Goal: Information Seeking & Learning: Learn about a topic

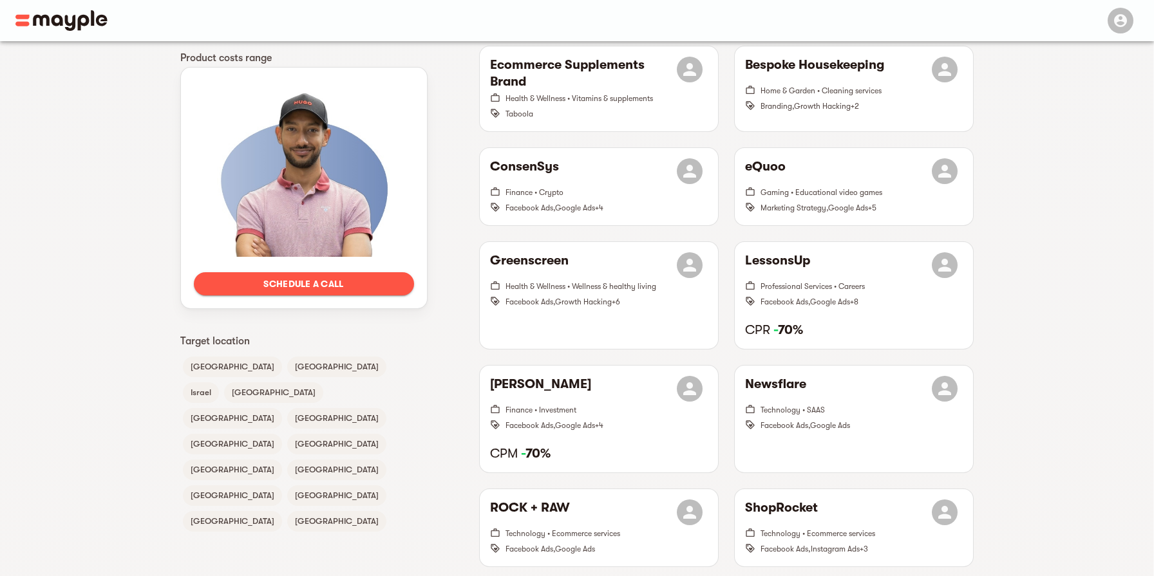
scroll to position [667, 0]
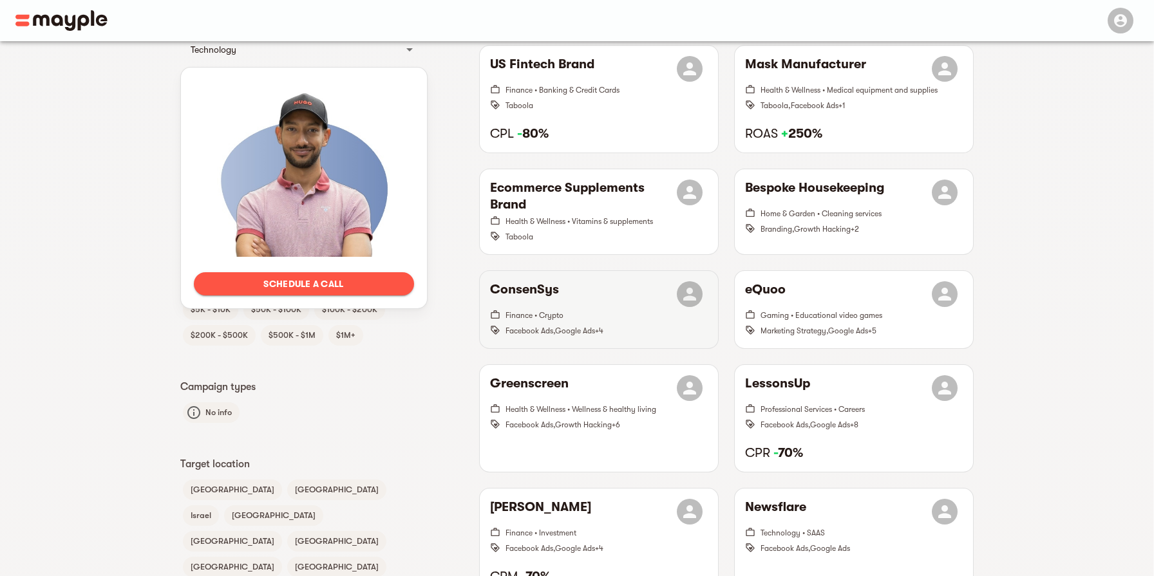
click at [575, 286] on div "ConsenSys" at bounding box center [599, 294] width 218 height 26
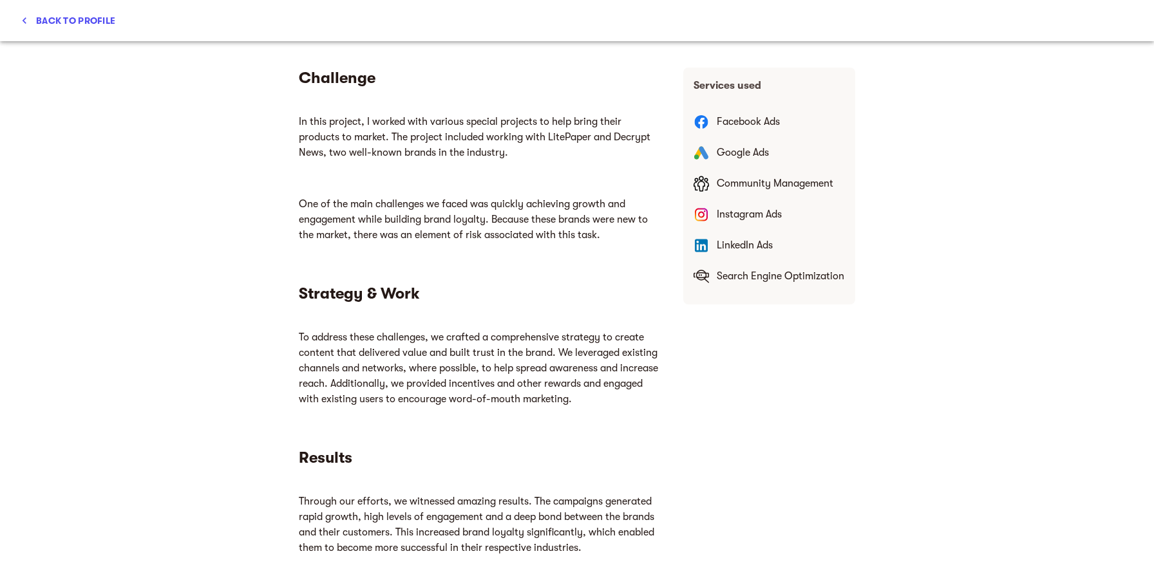
scroll to position [531, 0]
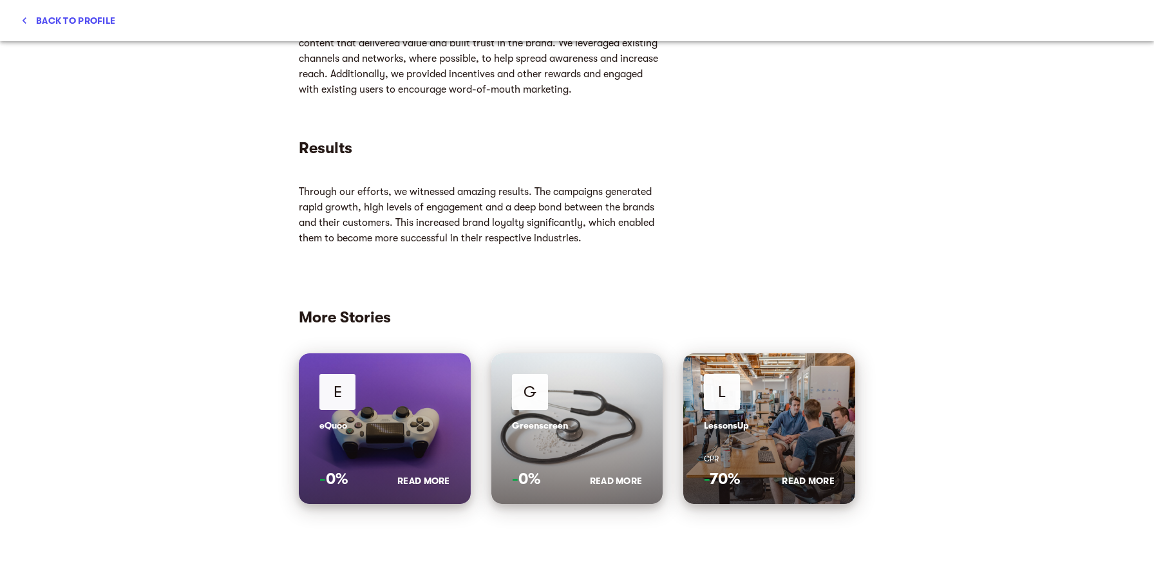
click at [28, 16] on icon "button" at bounding box center [24, 20] width 13 height 13
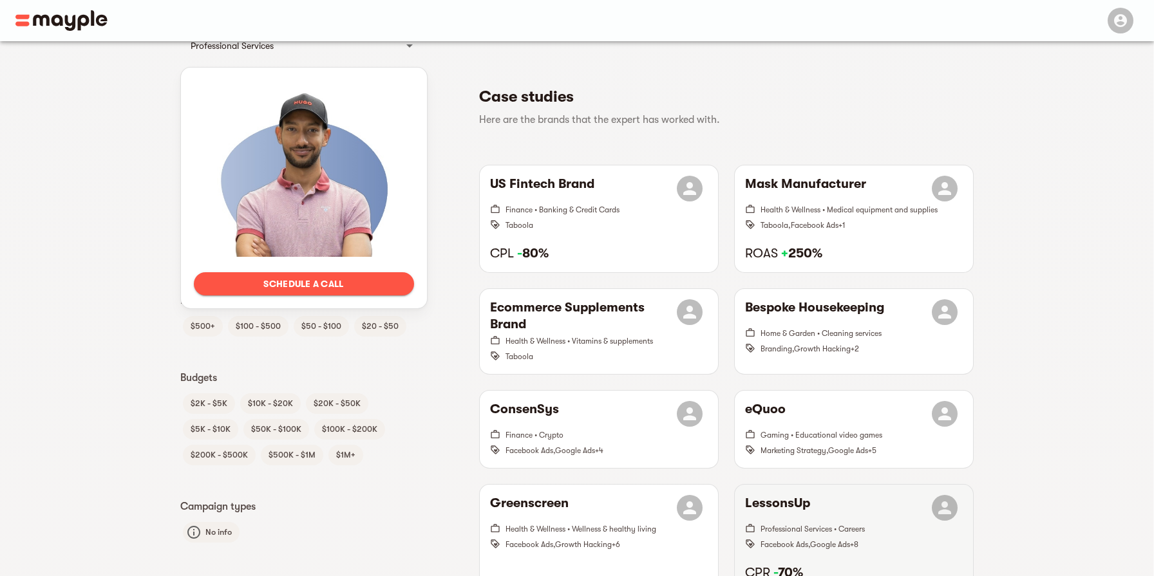
scroll to position [184, 0]
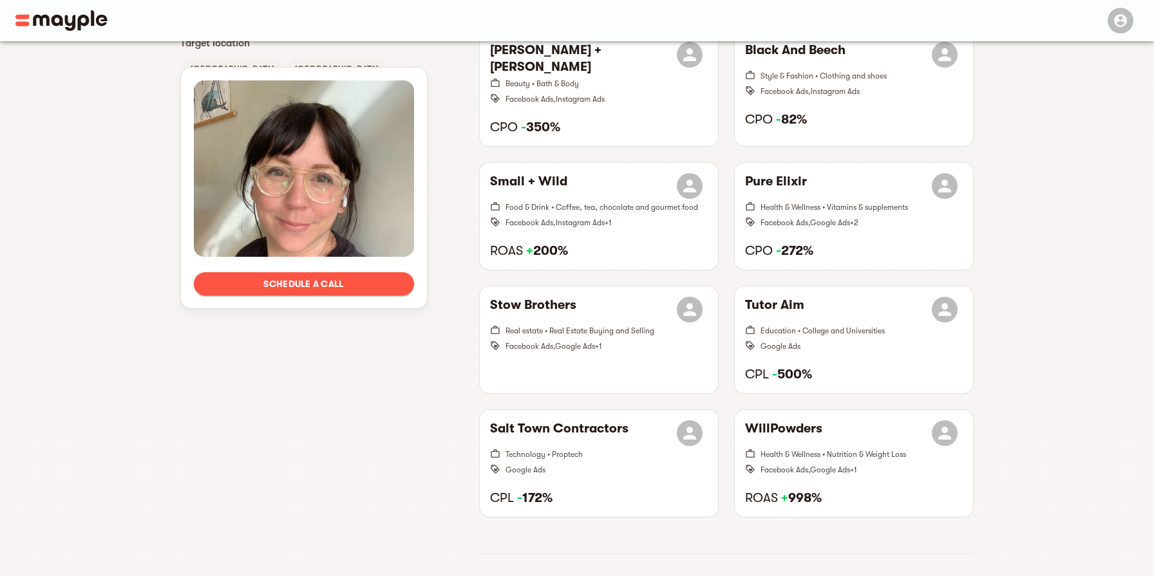
scroll to position [1079, 0]
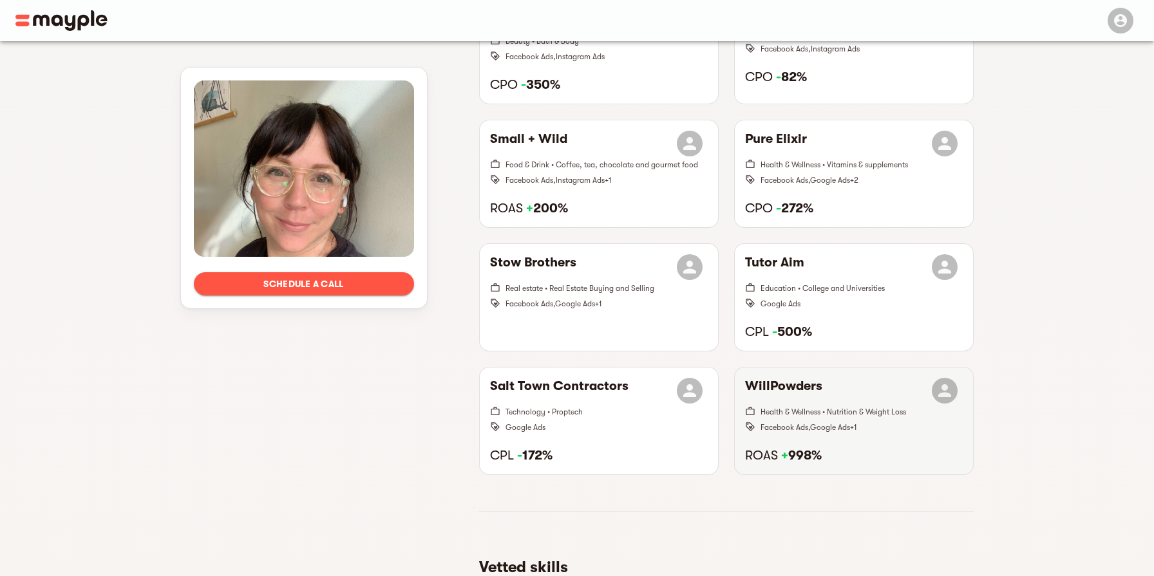
click at [818, 433] on div "WillPowders Health & Wellness • Nutrition & Weight Loss Facebook Ads , Google A…" at bounding box center [854, 421] width 238 height 107
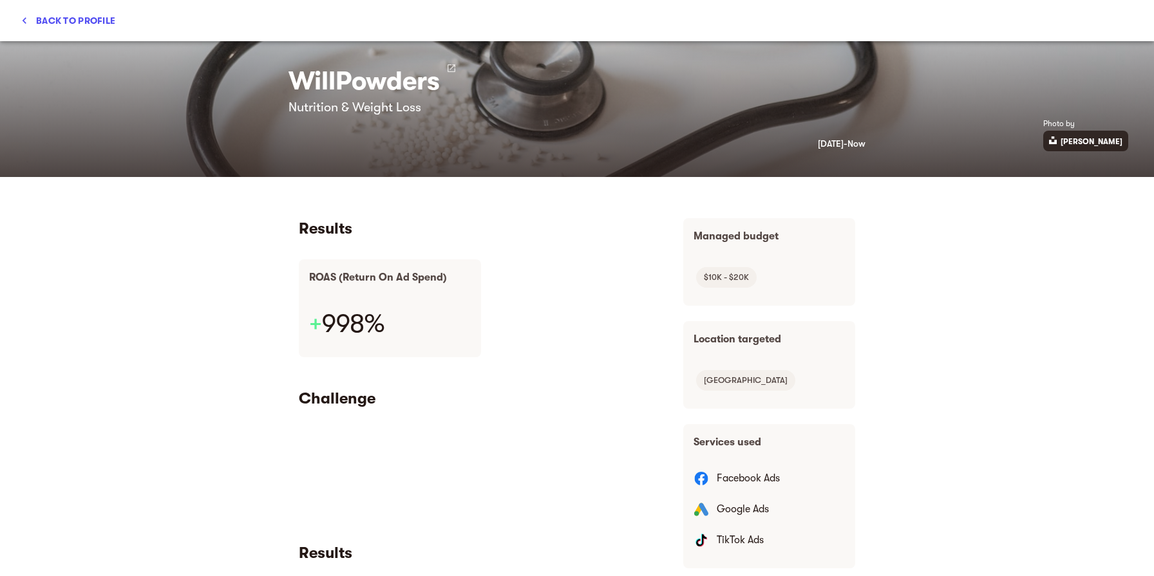
scroll to position [0, 0]
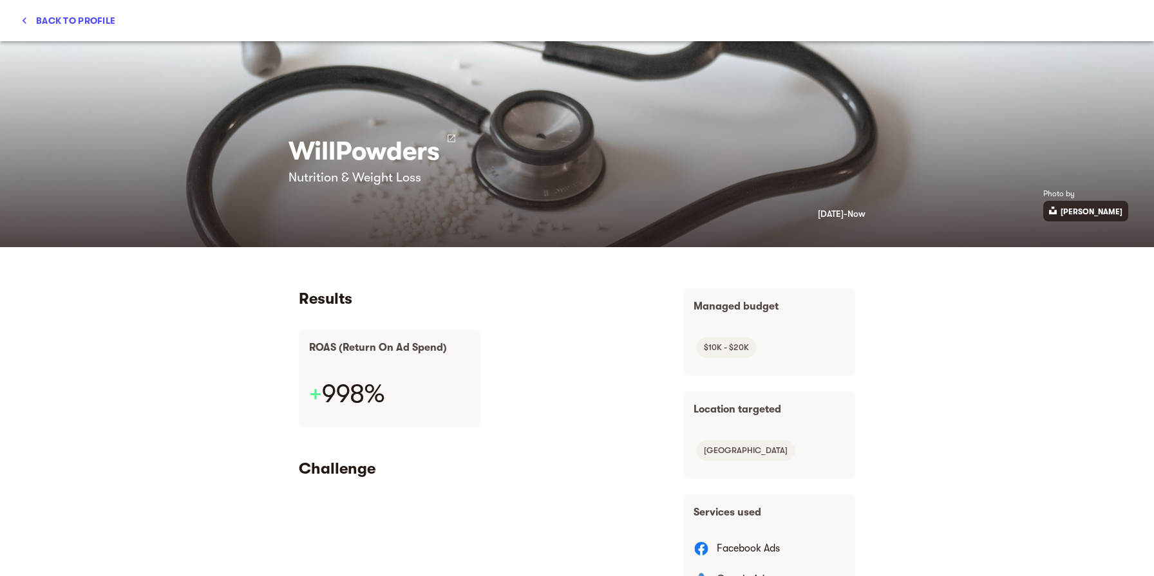
click at [34, 17] on span "Back to profile" at bounding box center [68, 20] width 95 height 15
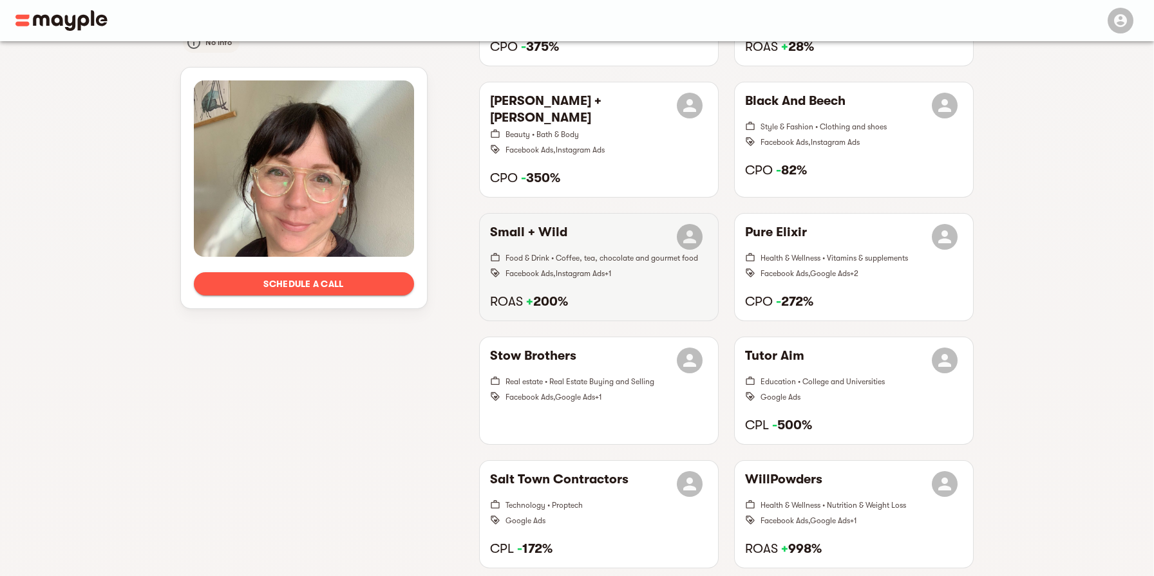
scroll to position [968, 0]
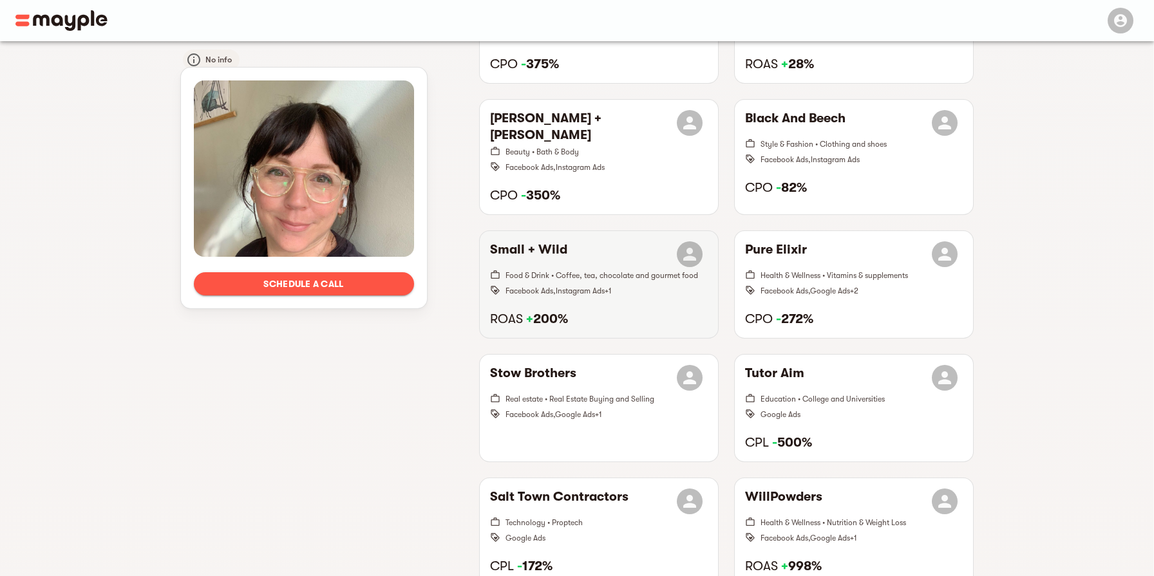
click at [614, 271] on span "Food & Drink • Coffee, tea, chocolate and gourmet food" at bounding box center [602, 275] width 193 height 9
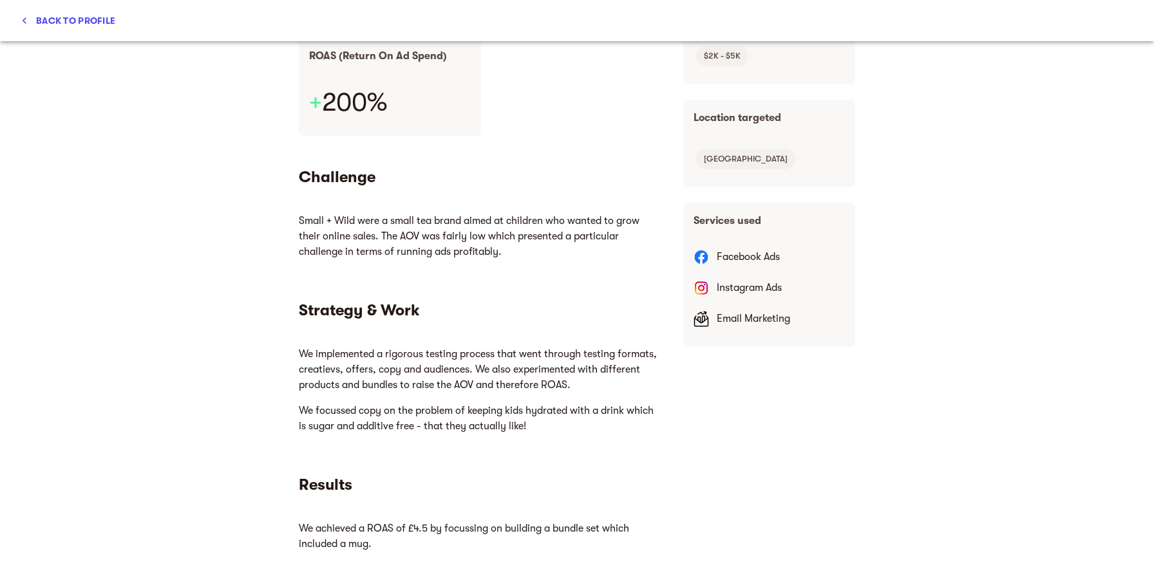
scroll to position [347, 0]
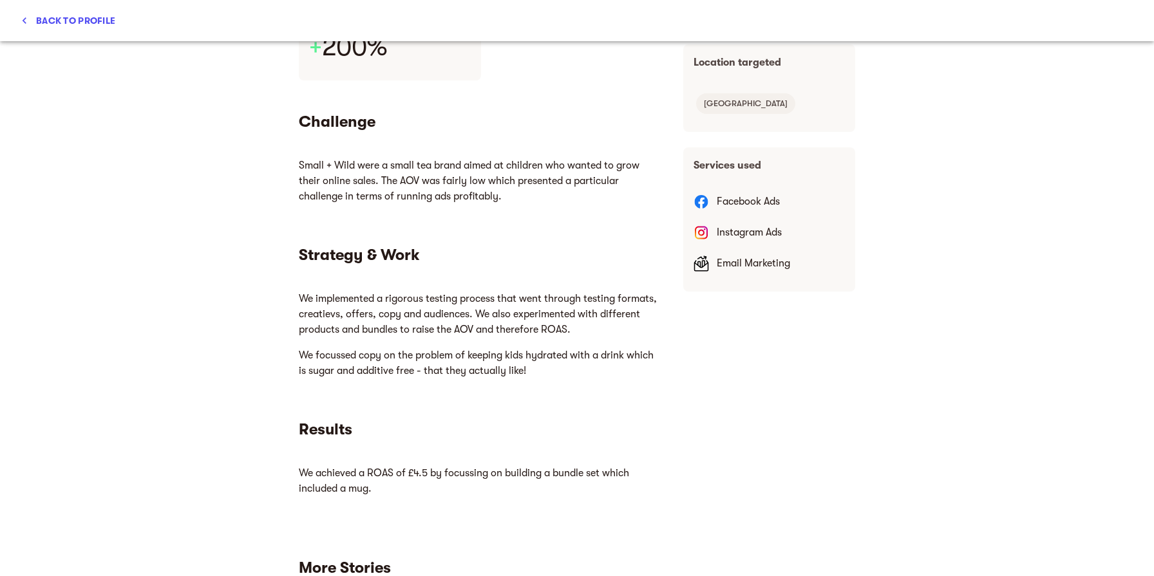
click at [32, 19] on span "Back to profile" at bounding box center [68, 20] width 95 height 15
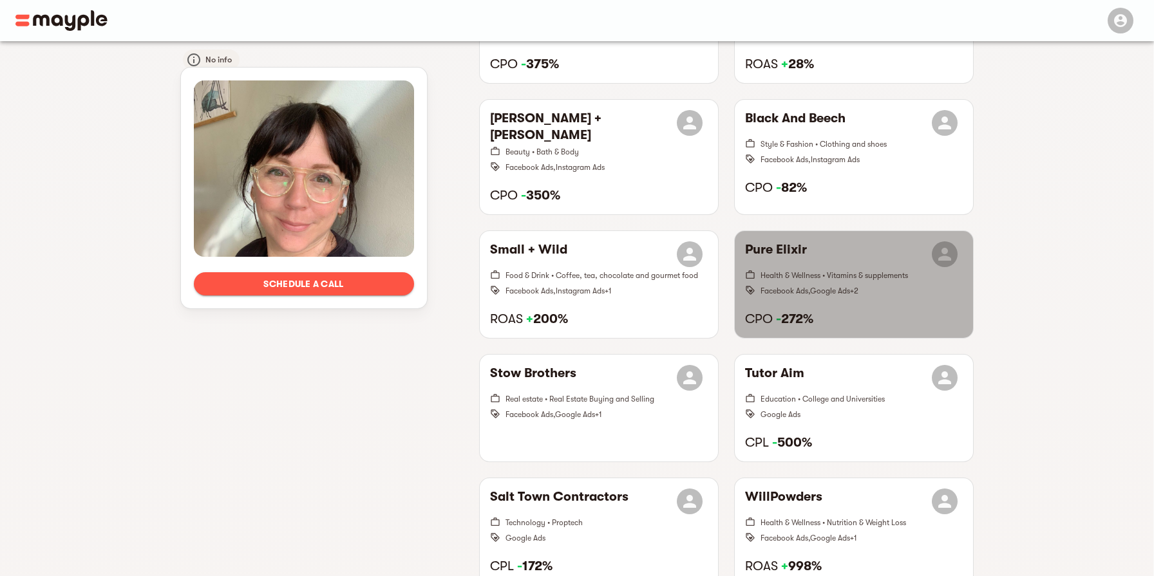
click at [843, 271] on span "Health & Wellness • Vitamins & supplements" at bounding box center [834, 275] width 147 height 9
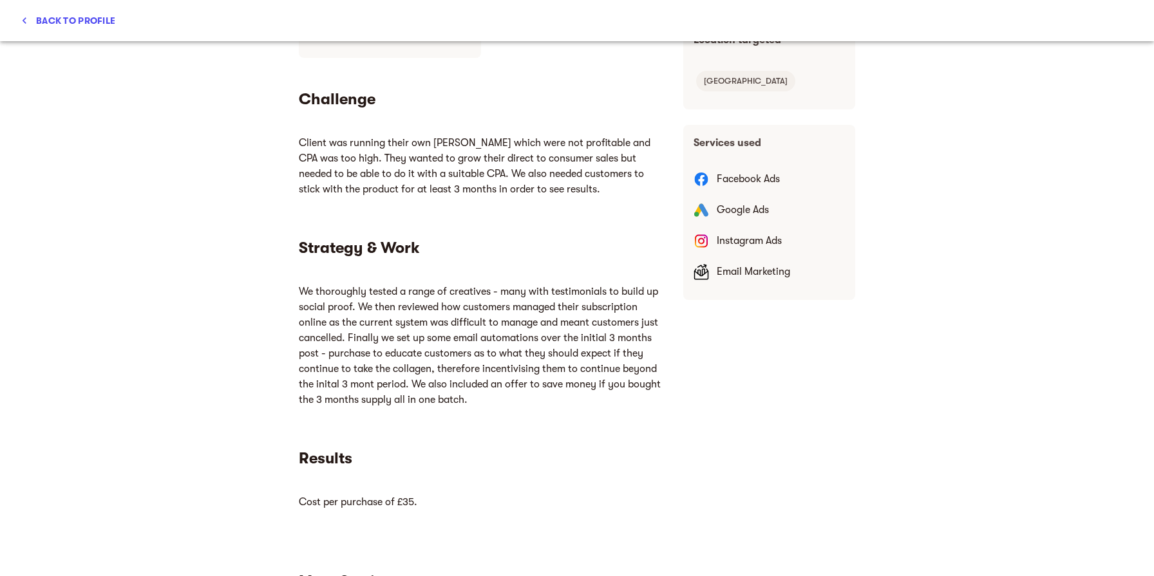
scroll to position [371, 0]
click at [24, 8] on div "Back to profile" at bounding box center [577, 20] width 1154 height 41
click at [26, 11] on button "Back to profile" at bounding box center [67, 20] width 105 height 23
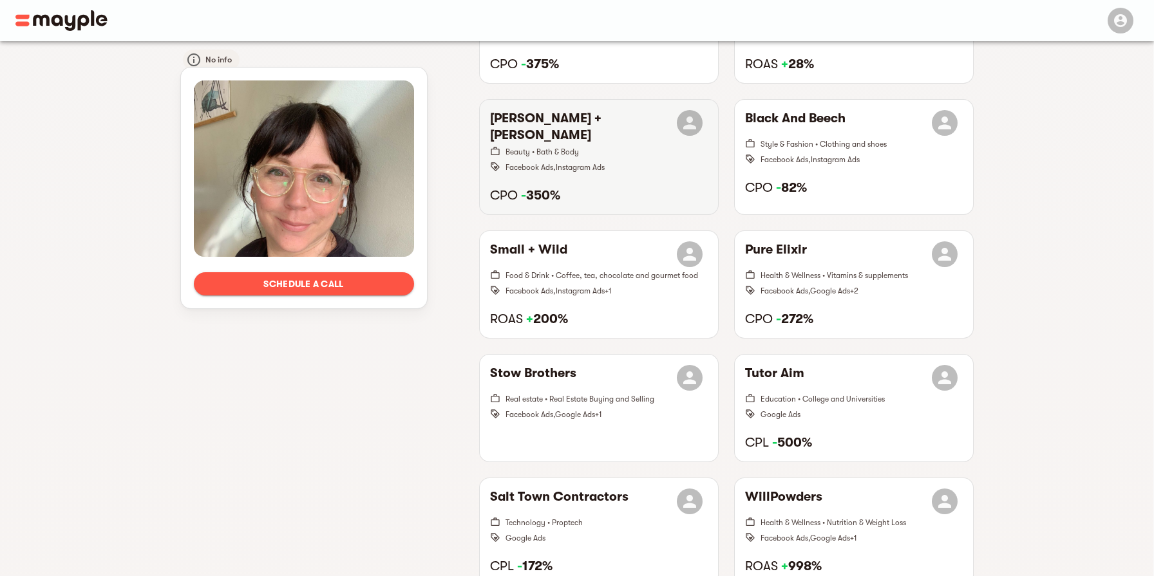
click at [619, 159] on span "Facebook Ads , Instagram Ads" at bounding box center [607, 166] width 202 height 15
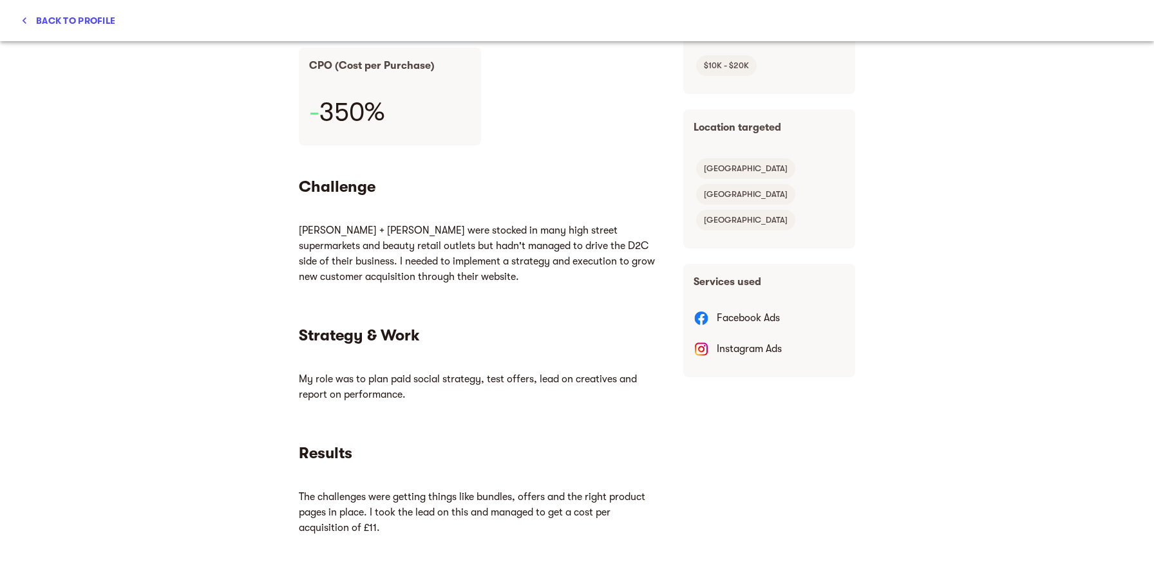
scroll to position [373, 0]
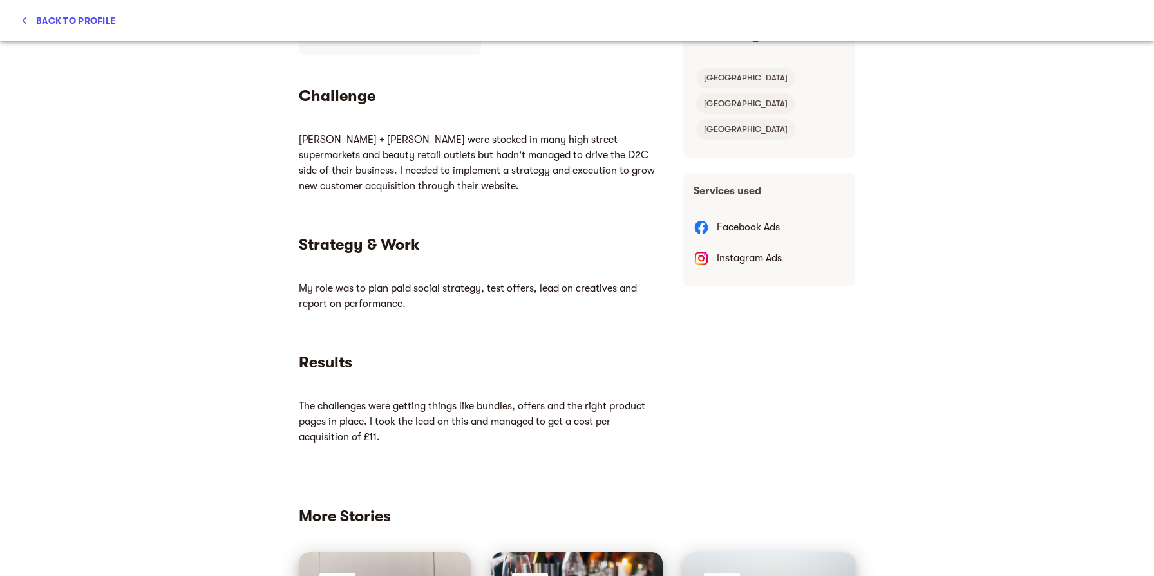
click at [21, 8] on div "Back to profile" at bounding box center [577, 20] width 1154 height 41
click at [26, 13] on span "Back to profile" at bounding box center [68, 20] width 95 height 15
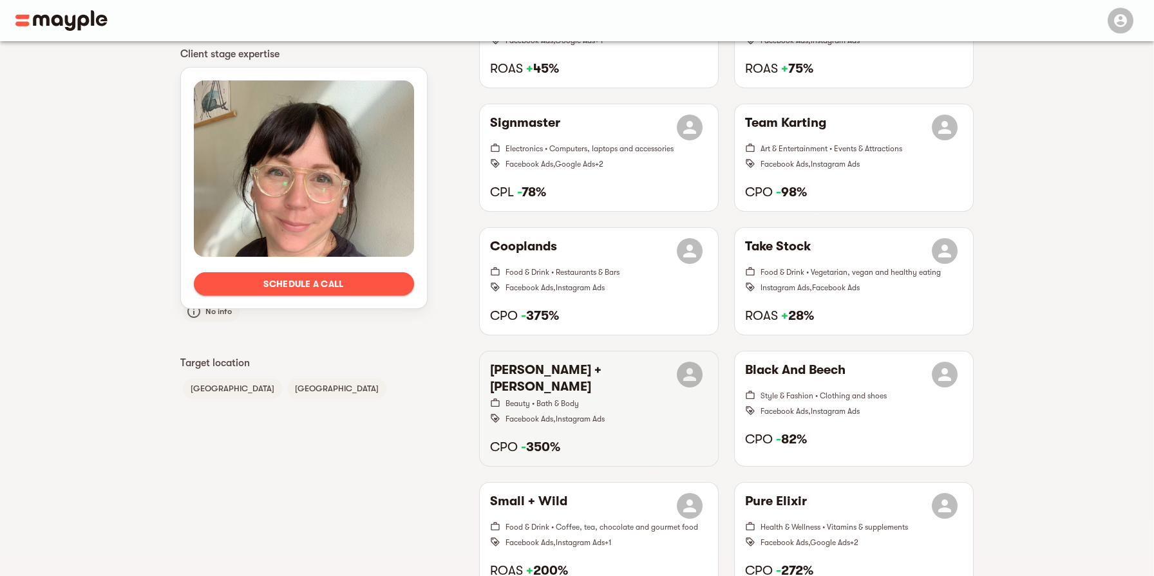
scroll to position [687, 0]
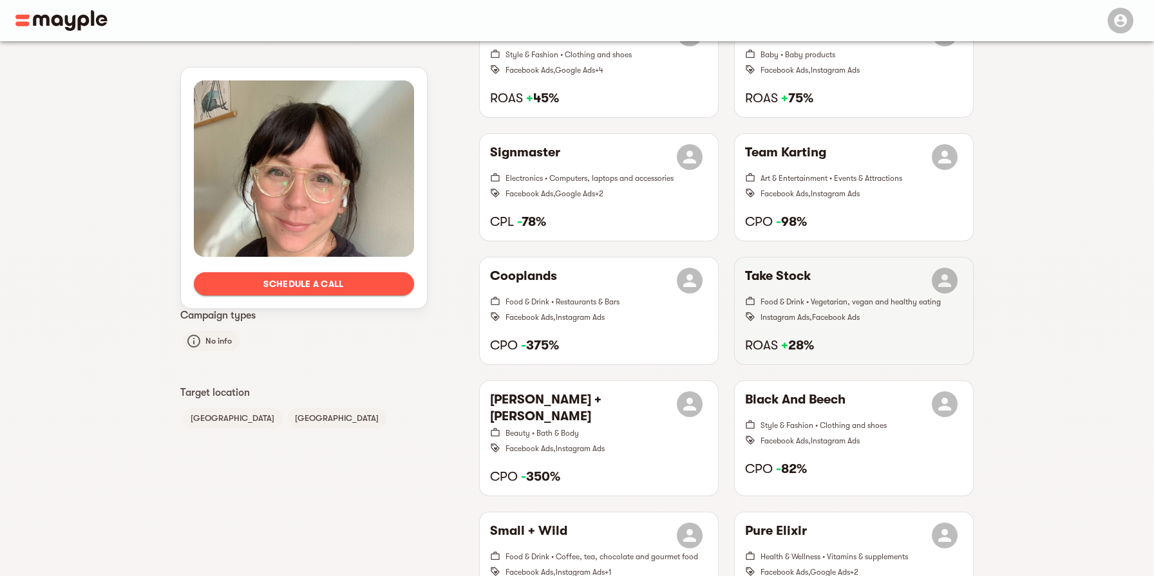
click at [833, 309] on span "Food & Drink • Vegetarian, vegan and healthy eating" at bounding box center [862, 301] width 202 height 15
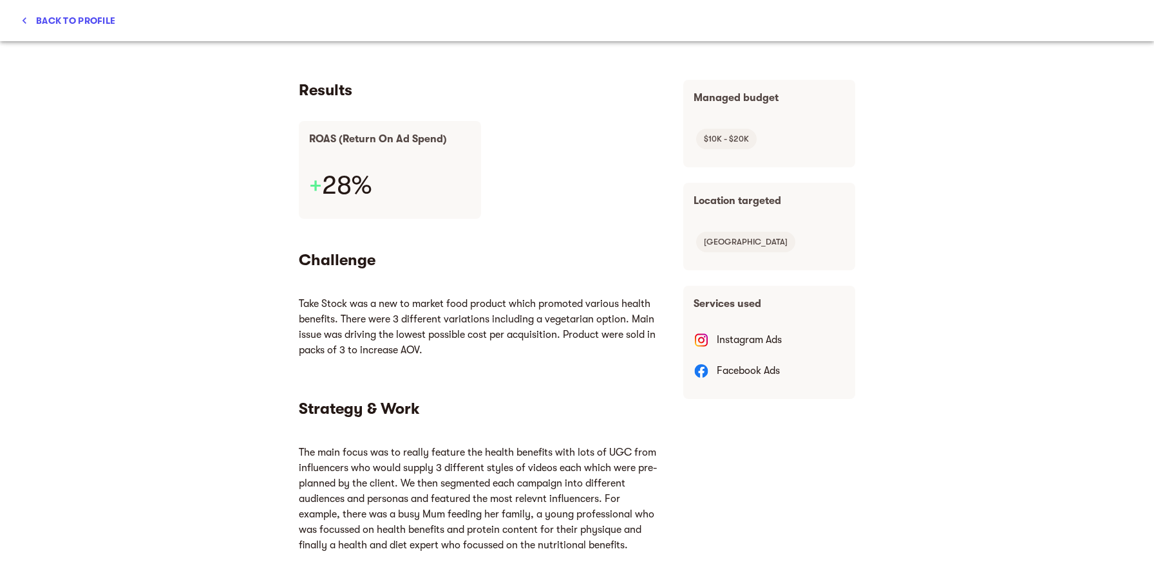
scroll to position [302, 0]
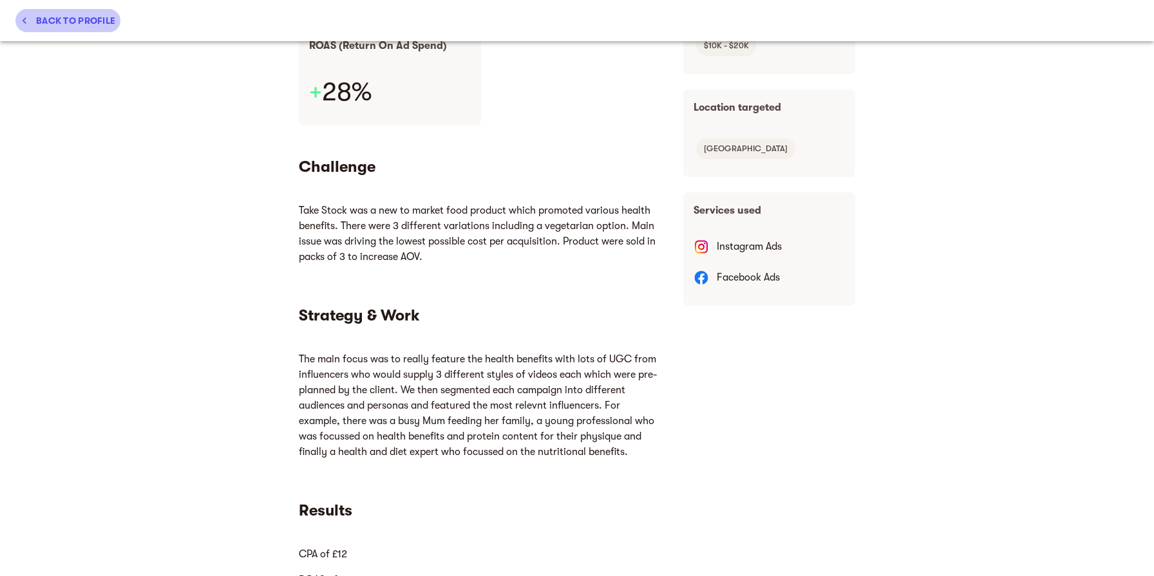
click at [32, 31] on button "Back to profile" at bounding box center [67, 20] width 105 height 23
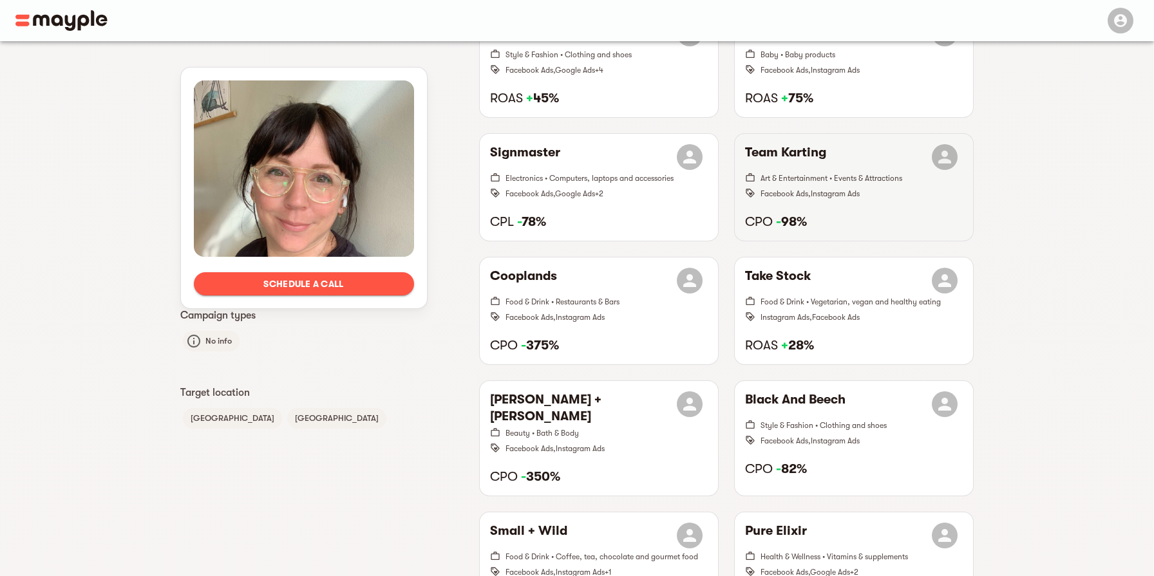
click at [780, 177] on span "Art & Entertainment • Events & Attractions" at bounding box center [832, 178] width 142 height 9
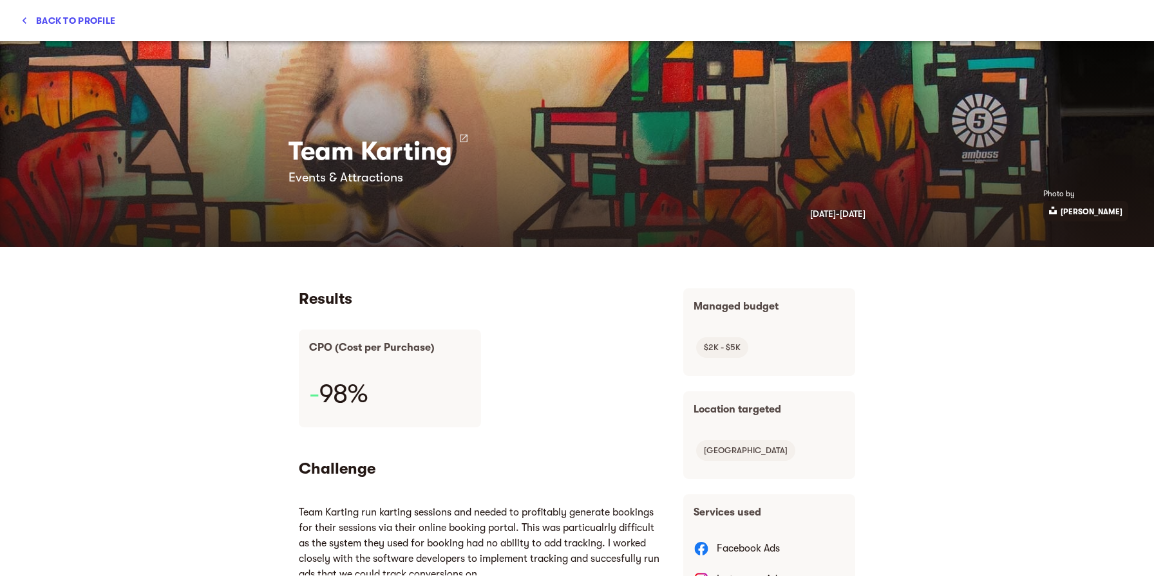
scroll to position [0, 0]
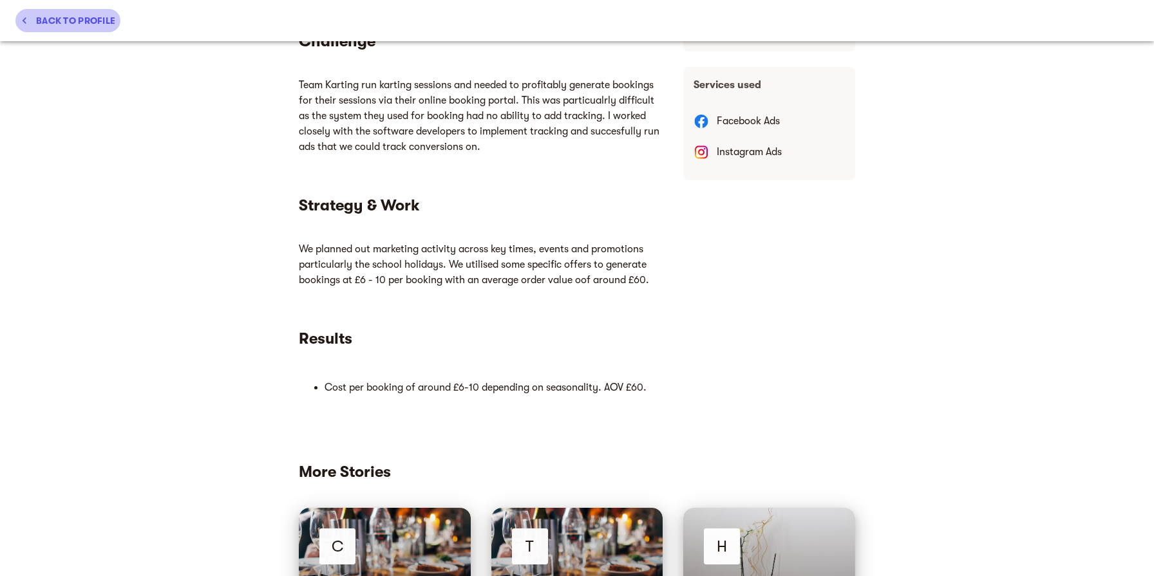
click at [34, 19] on span "Back to profile" at bounding box center [68, 20] width 95 height 15
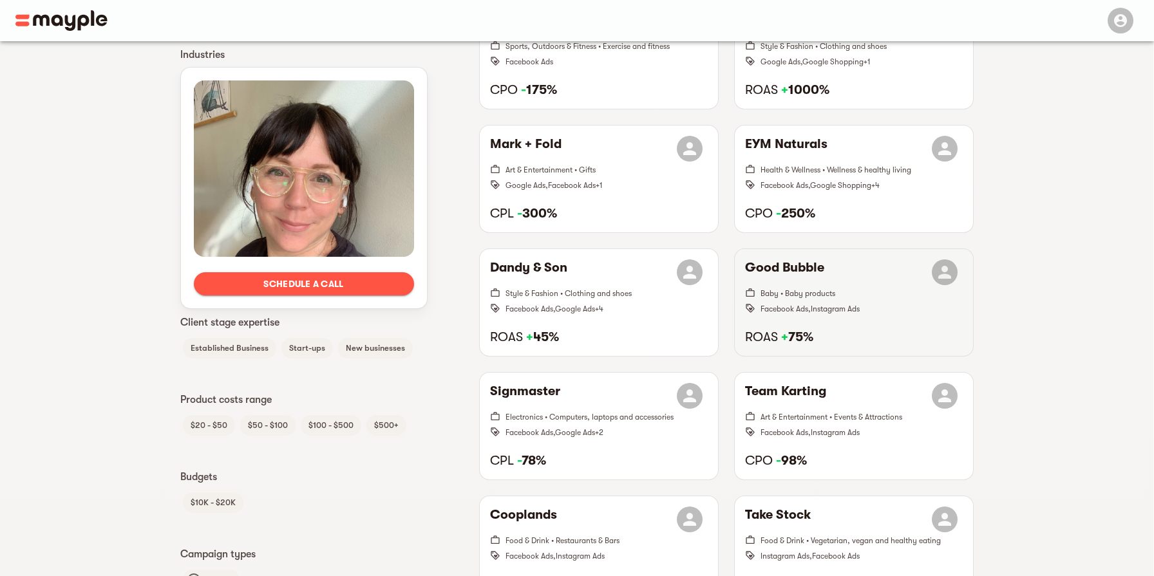
click at [837, 330] on h6 "ROAS + 75%" at bounding box center [854, 337] width 218 height 17
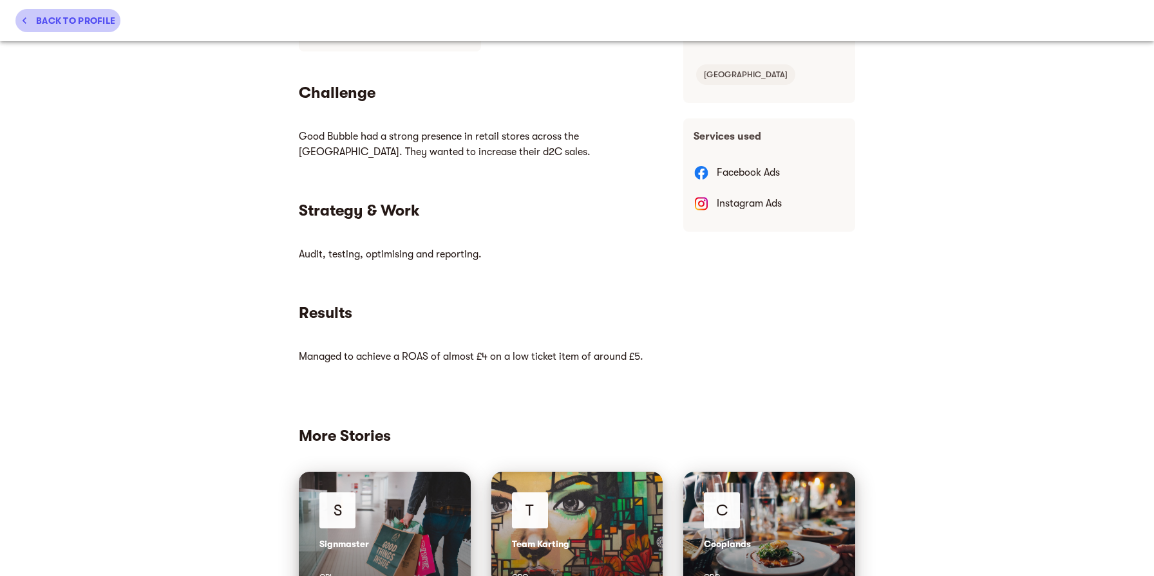
click at [70, 13] on span "Back to profile" at bounding box center [68, 20] width 95 height 15
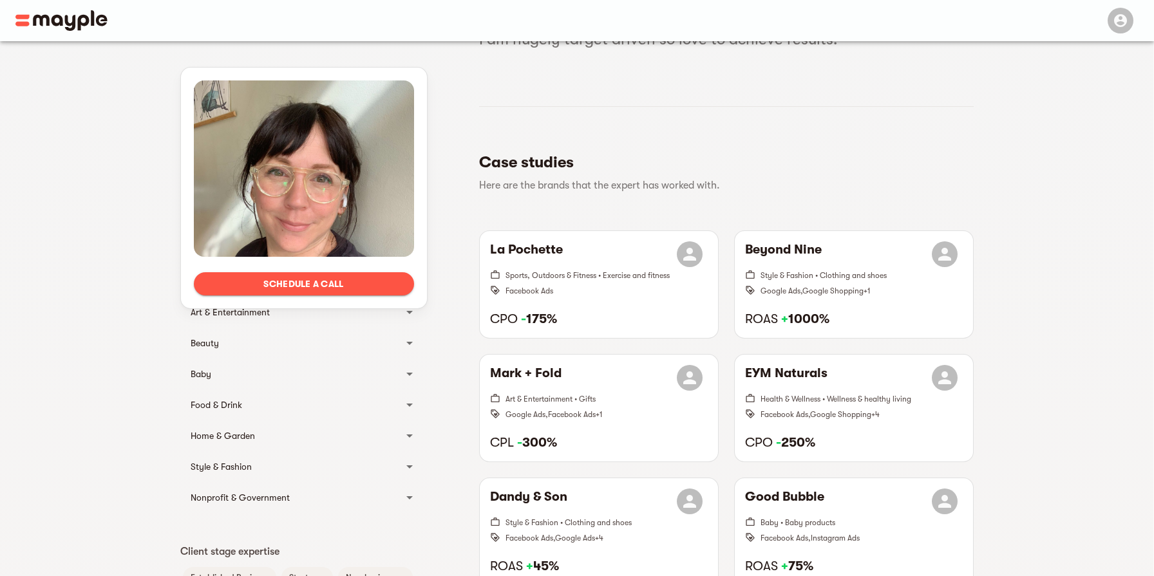
click at [203, 413] on div "Food & Drink" at bounding box center [303, 405] width 247 height 31
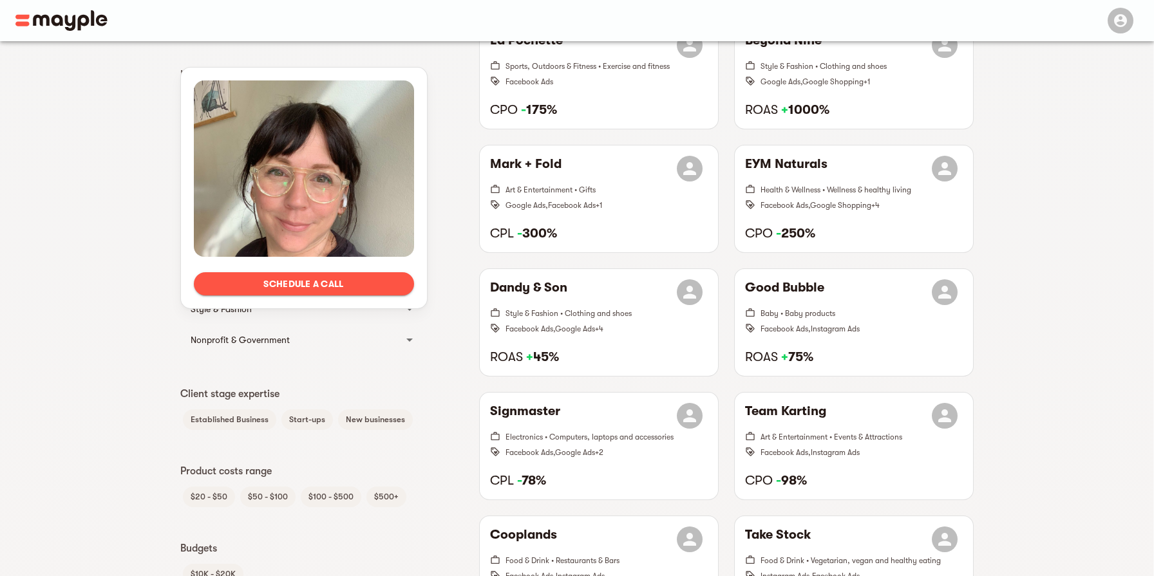
click at [130, 411] on div "Schedule a call Languages English Client Type B2C Industries Art & Entertainmen…" at bounding box center [577, 520] width 1154 height 1812
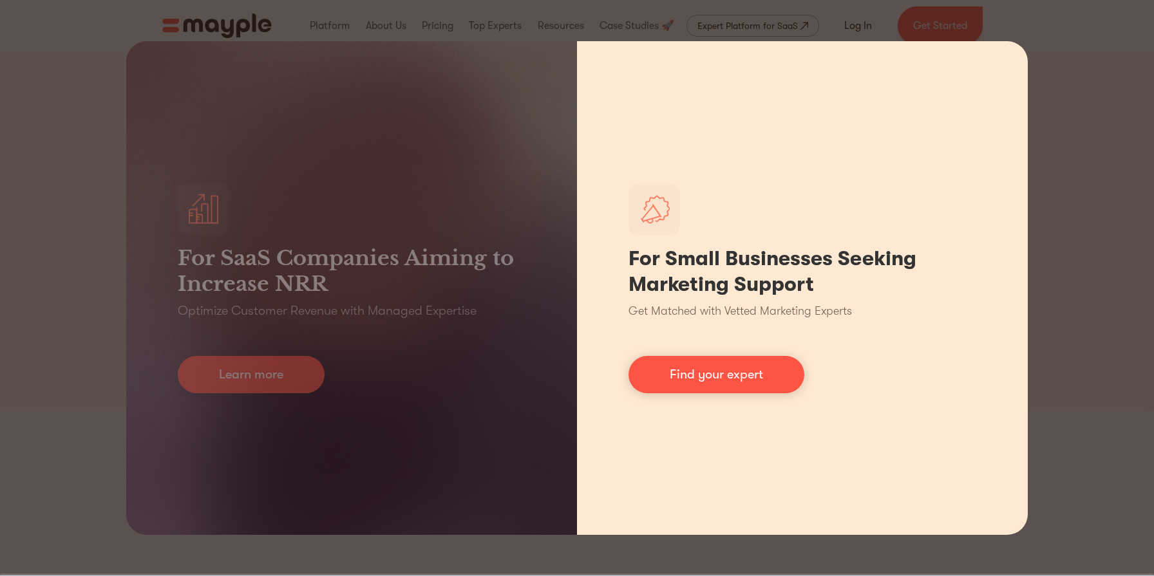
click at [837, 357] on div "For Small Businesses Seeking Marketing Support Get Matched with Vetted Marketin…" at bounding box center [802, 288] width 451 height 494
click at [741, 392] on link "Find your expert" at bounding box center [717, 374] width 176 height 37
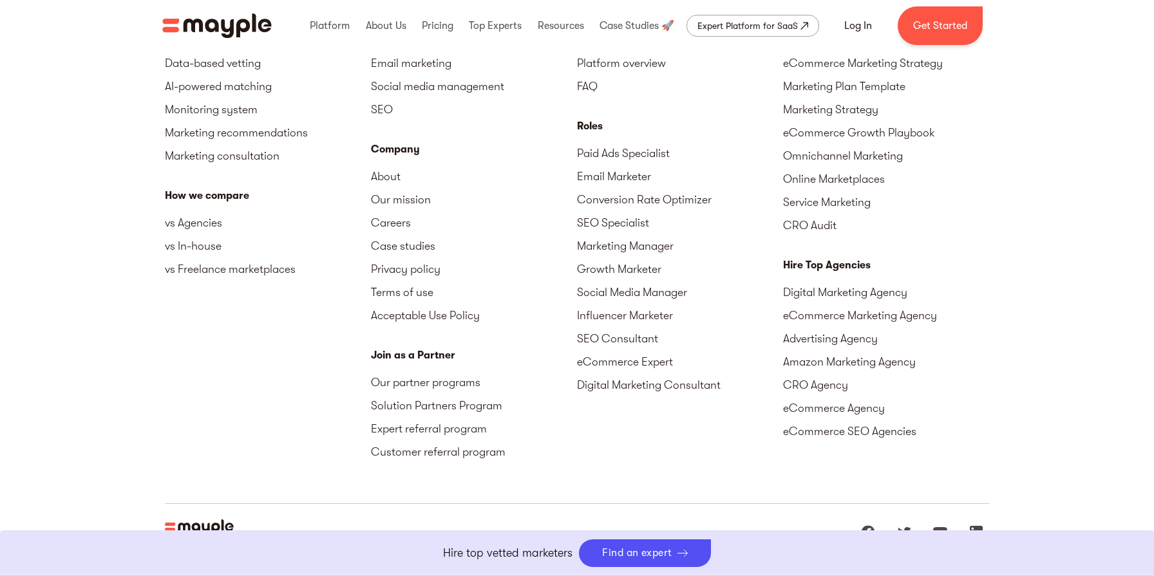
scroll to position [5848, 0]
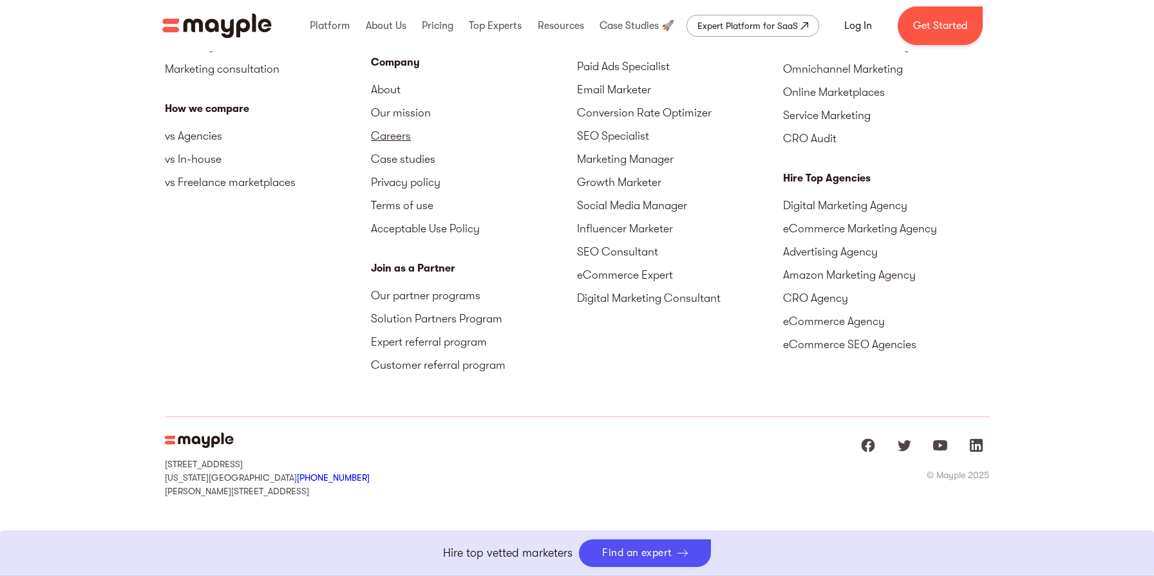
click at [392, 134] on link "Careers" at bounding box center [474, 135] width 206 height 23
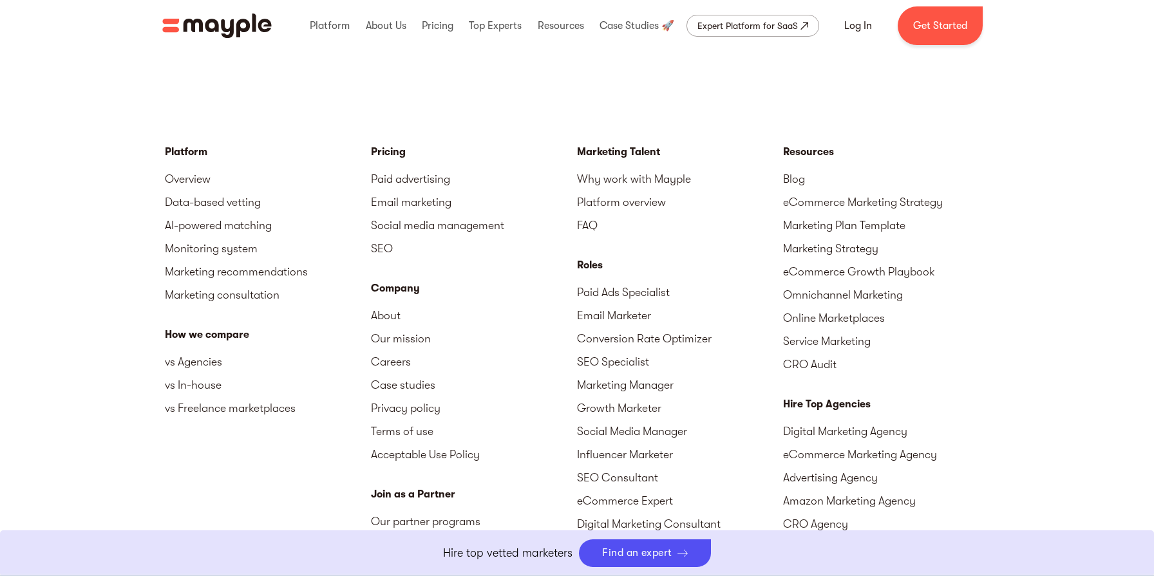
scroll to position [3287, 0]
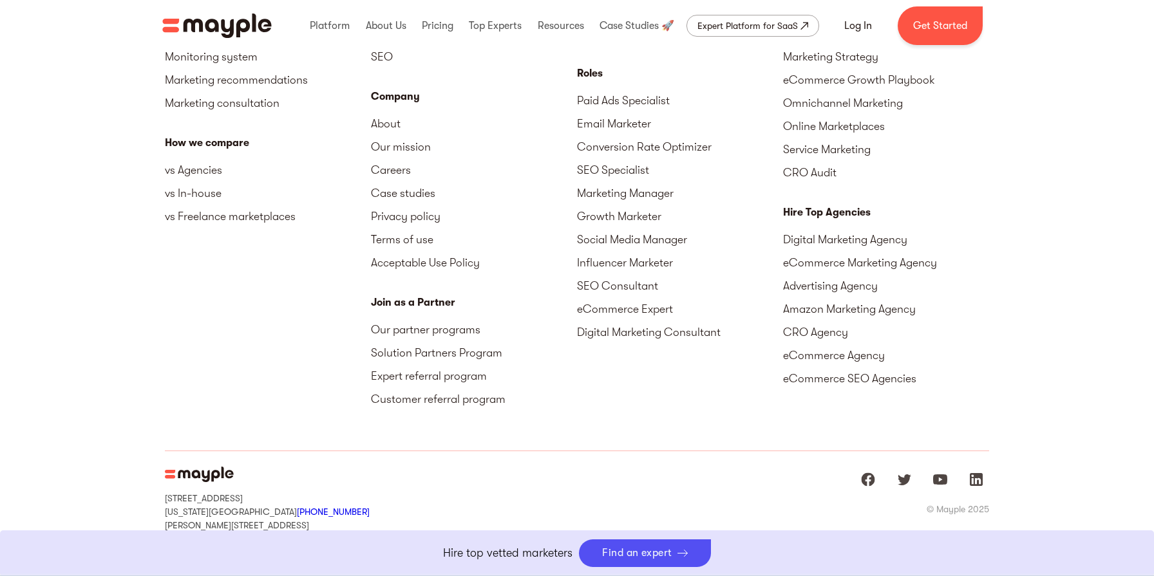
click at [392, 134] on link "About" at bounding box center [474, 123] width 206 height 23
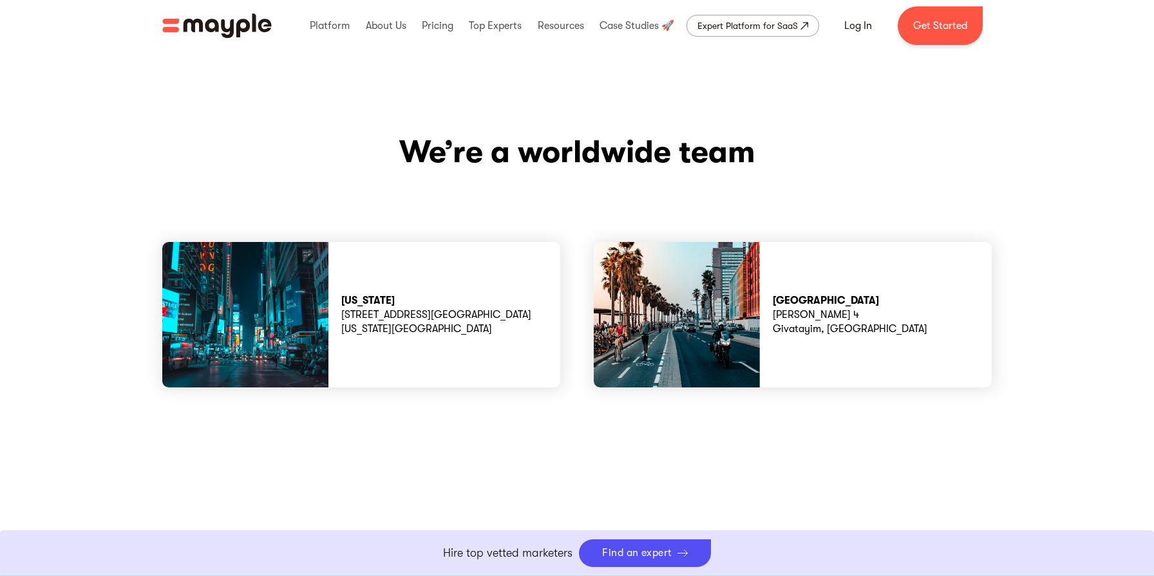
scroll to position [3685, 0]
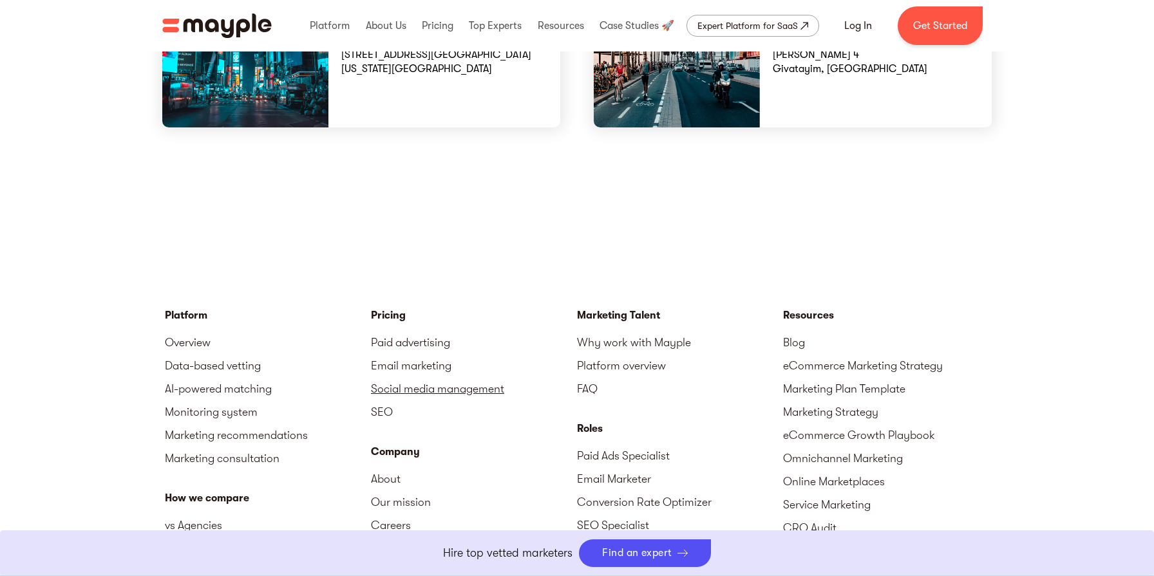
click at [417, 377] on link "Social media management" at bounding box center [474, 388] width 206 height 23
click at [416, 377] on link "Social media management" at bounding box center [474, 388] width 206 height 23
click at [440, 331] on link "Paid advertising" at bounding box center [474, 342] width 206 height 23
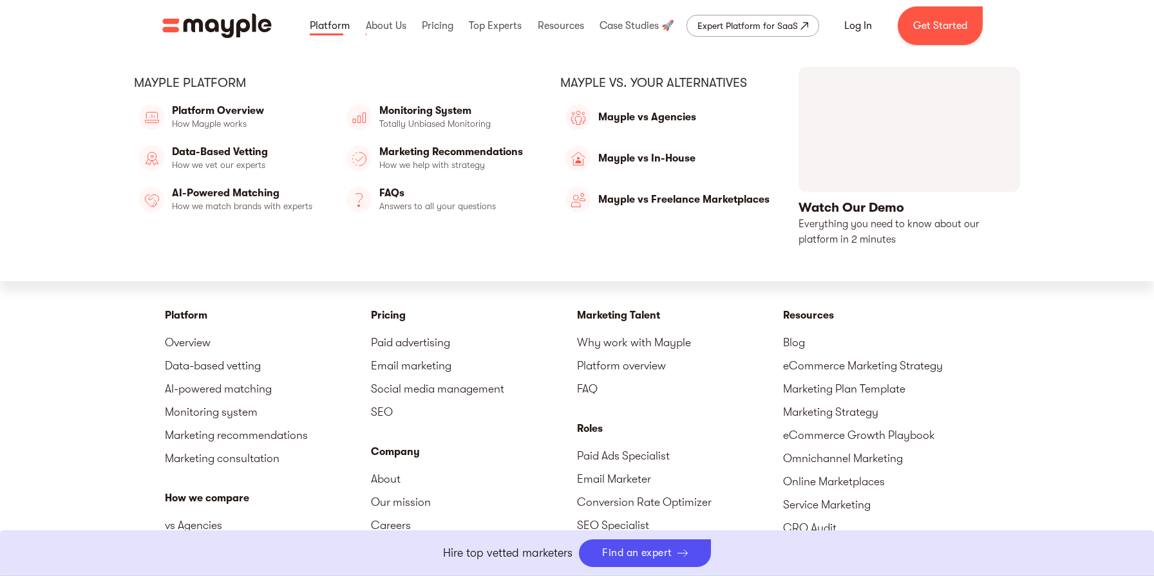
click at [341, 24] on link at bounding box center [330, 25] width 46 height 41
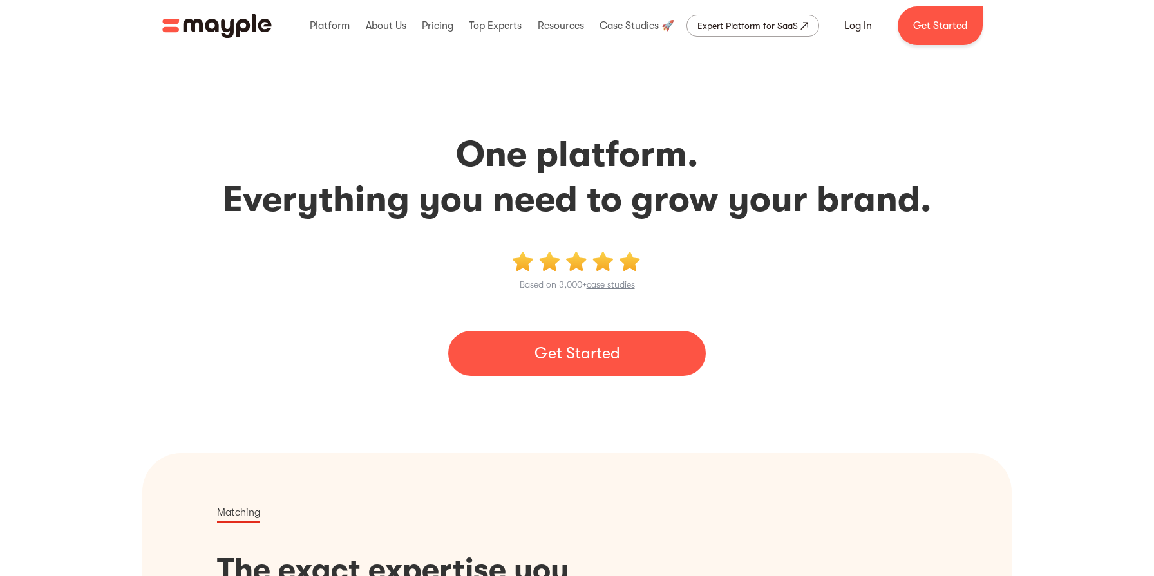
click at [240, 21] on img "home" at bounding box center [216, 26] width 109 height 24
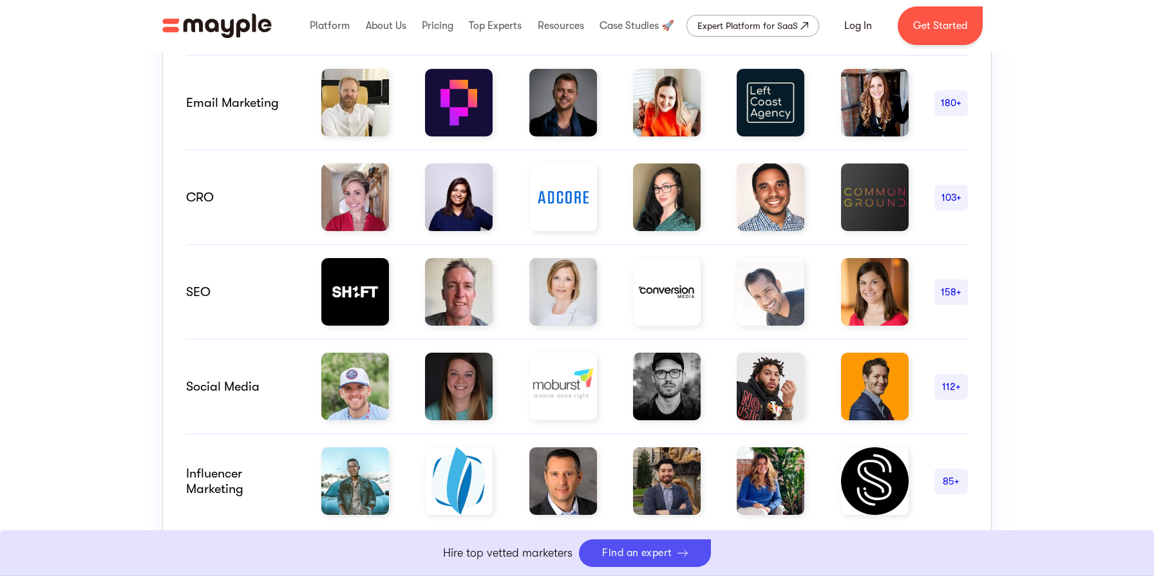
scroll to position [957, 0]
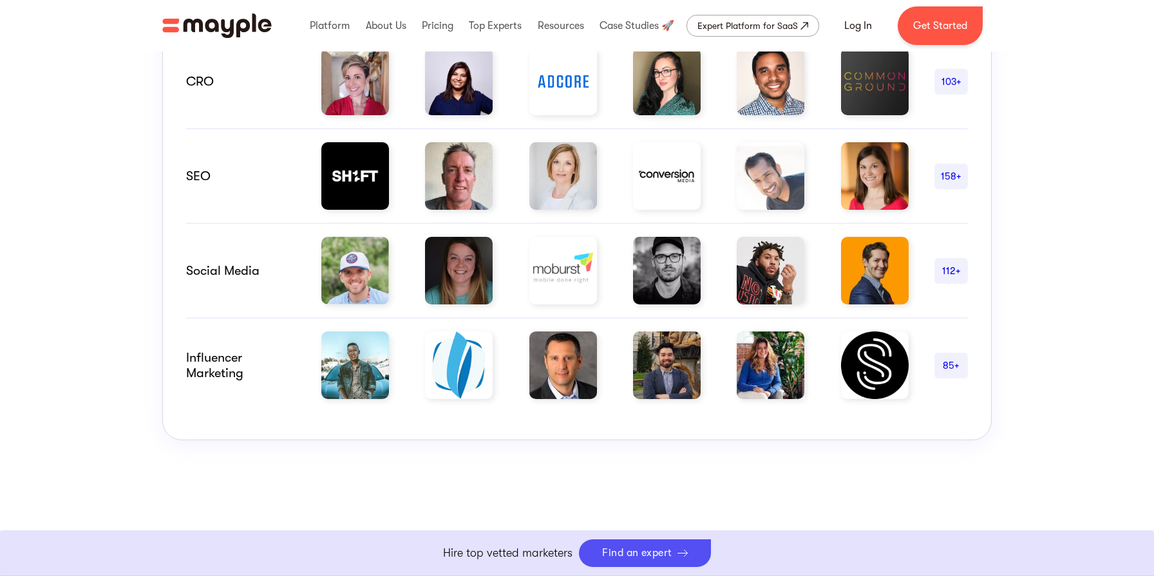
click at [685, 265] on img at bounding box center [667, 271] width 68 height 68
click at [788, 262] on img at bounding box center [771, 271] width 68 height 68
click at [366, 385] on img at bounding box center [355, 366] width 68 height 68
click at [466, 342] on img at bounding box center [459, 366] width 68 height 68
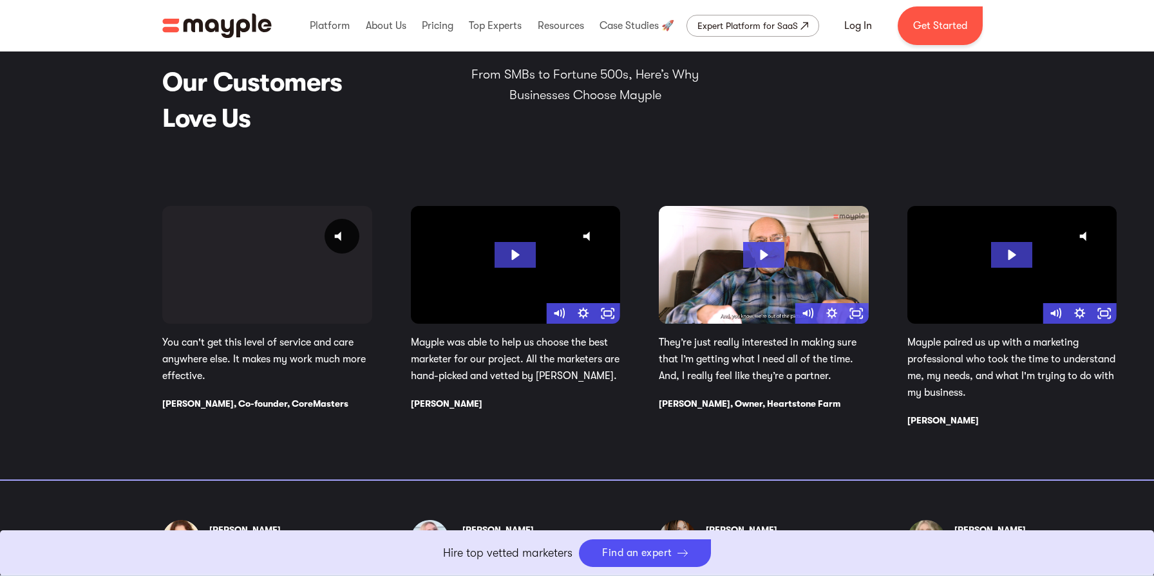
scroll to position [2118, 0]
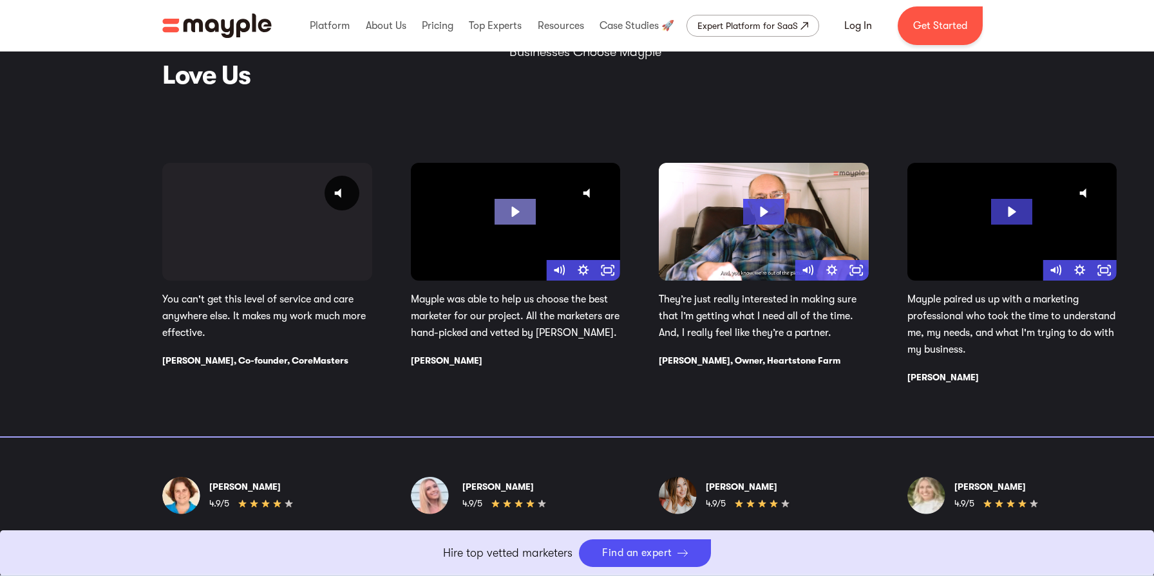
click at [502, 211] on icon "Play Video: Debora UHD" at bounding box center [515, 212] width 41 height 26
click at [610, 267] on icon "Fullscreen" at bounding box center [608, 270] width 24 height 21
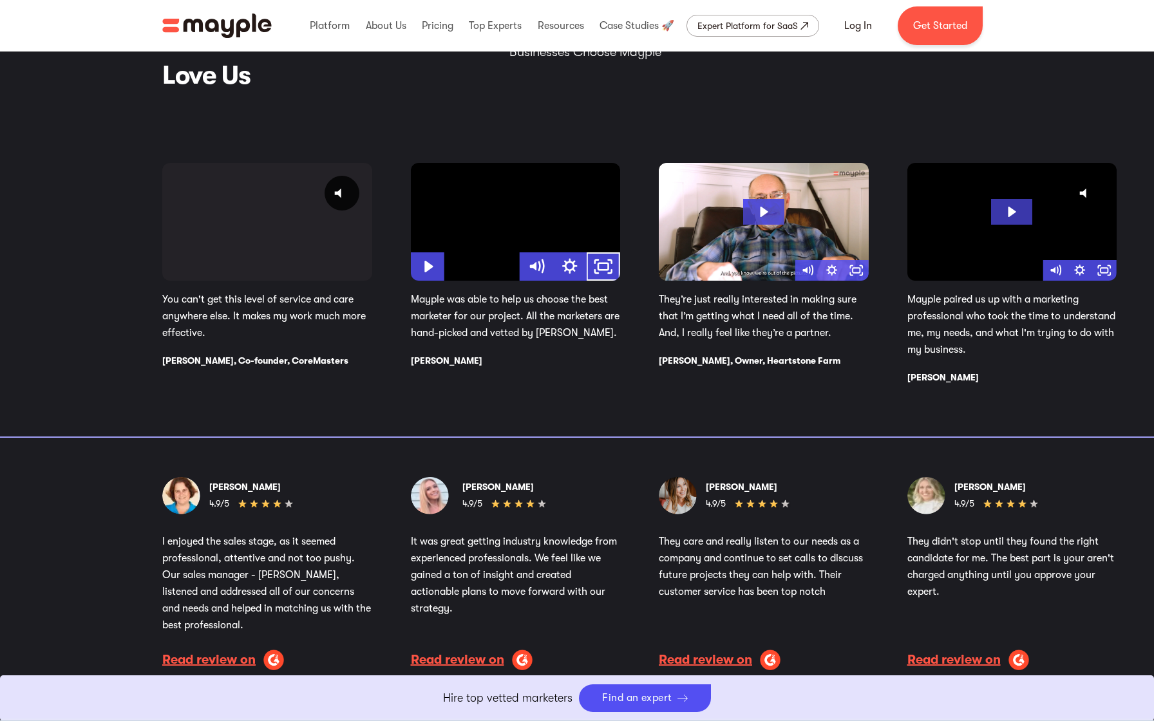
click at [614, 265] on div "2 / 4" at bounding box center [516, 222] width 210 height 118
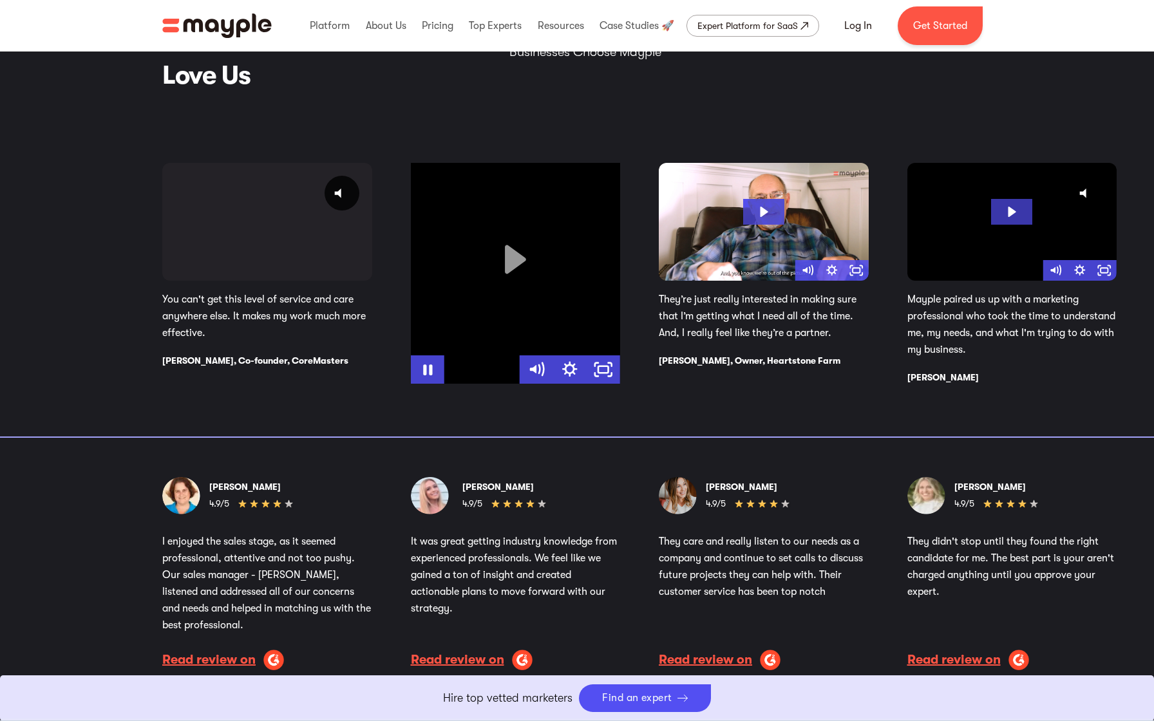
click at [614, 265] on div "2 / 4" at bounding box center [516, 273] width 210 height 221
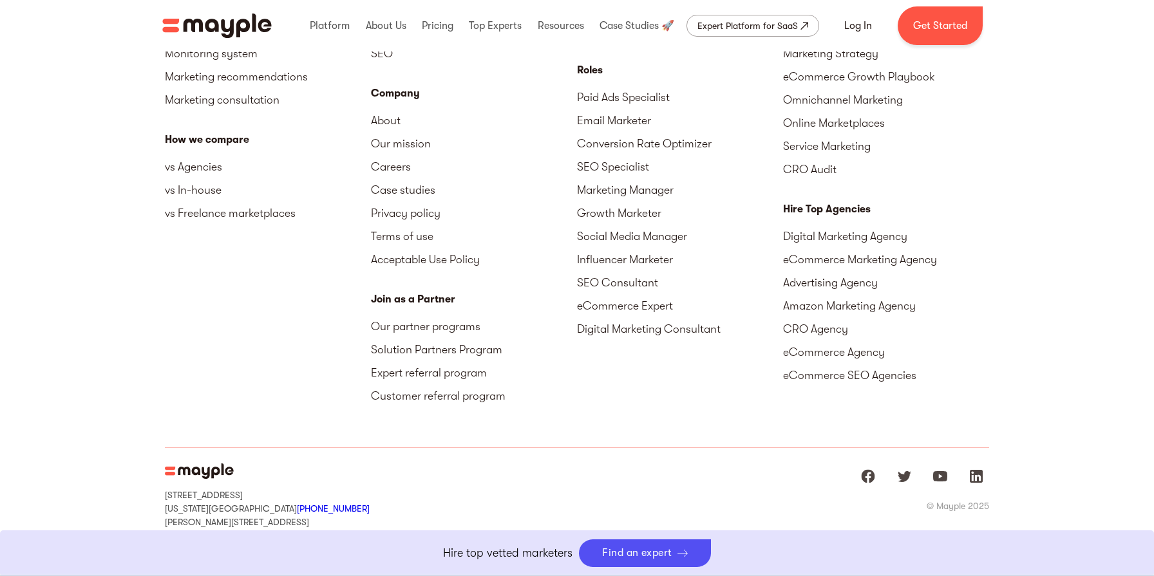
scroll to position [5848, 0]
